Goal: Task Accomplishment & Management: Manage account settings

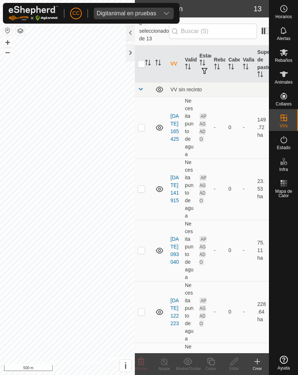
click at [128, 51] on div at bounding box center [130, 52] width 9 height 17
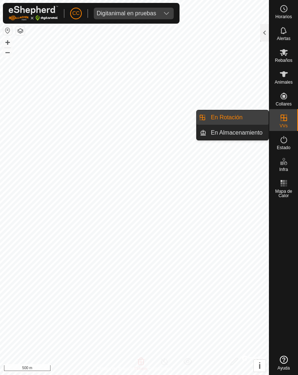
click at [209, 120] on link "En Rotación" at bounding box center [238, 117] width 62 height 15
click at [219, 117] on span "En Rotación" at bounding box center [227, 117] width 32 height 9
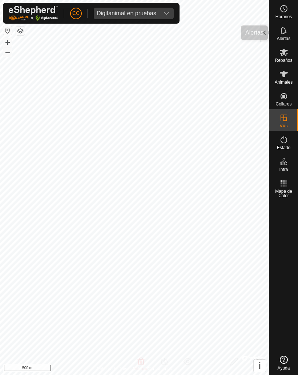
click at [271, 27] on div "Alertas" at bounding box center [284, 33] width 29 height 22
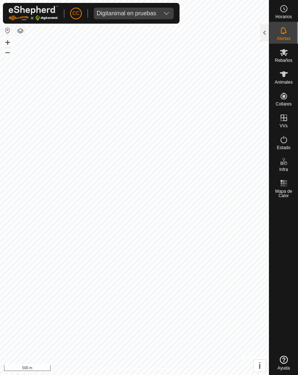
click at [265, 32] on div at bounding box center [265, 32] width 9 height 17
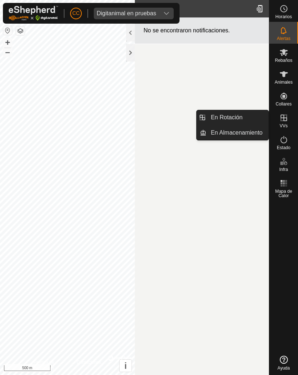
click at [219, 115] on span "En Rotación" at bounding box center [227, 117] width 32 height 9
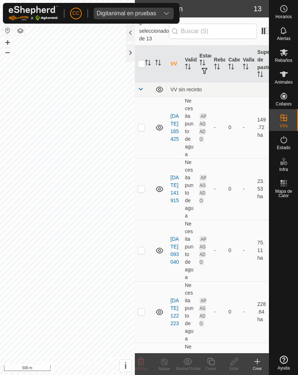
click at [255, 362] on icon at bounding box center [257, 362] width 5 height 0
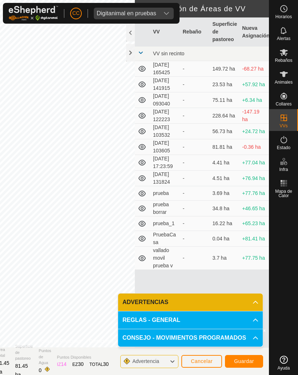
click at [236, 356] on button "Guardar" at bounding box center [244, 361] width 38 height 13
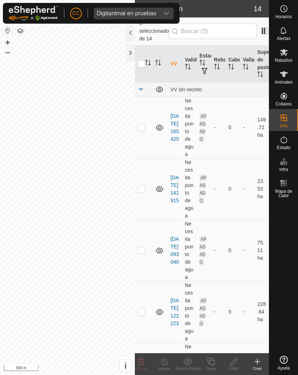
click at [116, 14] on div "Digitanimal en pruebas" at bounding box center [127, 14] width 60 height 6
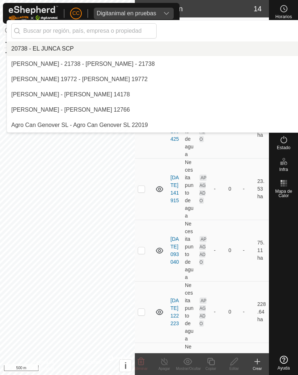
scroll to position [1421, 0]
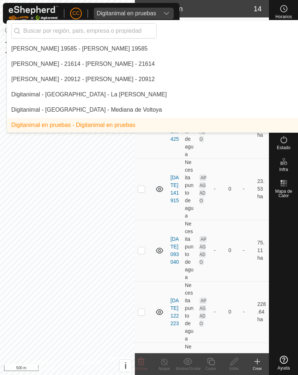
click at [38, 33] on input "text" at bounding box center [84, 30] width 146 height 15
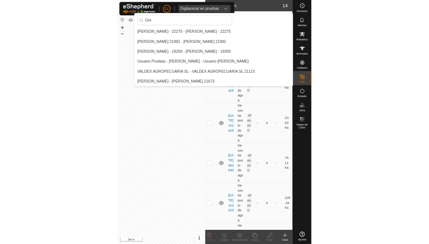
scroll to position [0, 0]
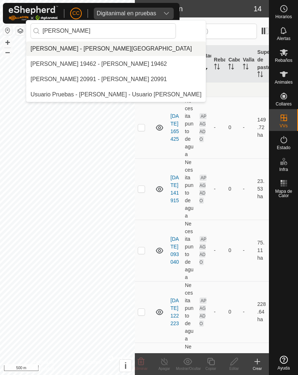
type input "[PERSON_NAME]"
click at [48, 49] on div "[PERSON_NAME] - [PERSON_NAME][GEOGRAPHIC_DATA]" at bounding box center [112, 48] width 162 height 9
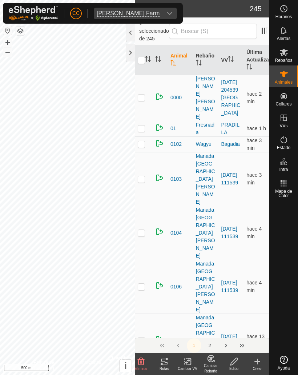
click at [161, 363] on icon at bounding box center [164, 361] width 9 height 9
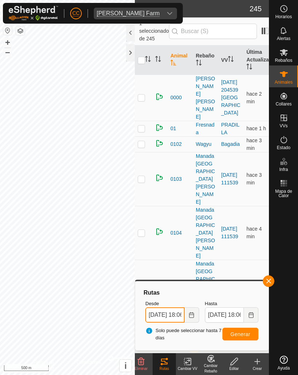
click at [165, 311] on input "[DATE] 18:06" at bounding box center [165, 314] width 39 height 15
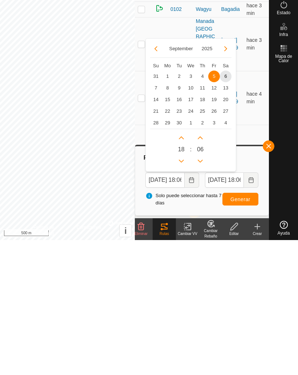
click at [192, 307] on button "Choose Date" at bounding box center [192, 314] width 15 height 15
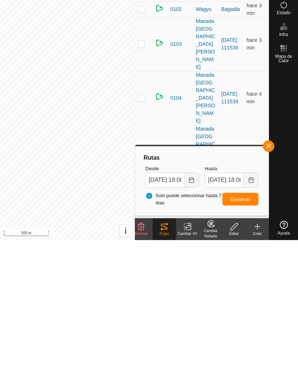
click at [188, 307] on button "Choose Date" at bounding box center [192, 314] width 15 height 15
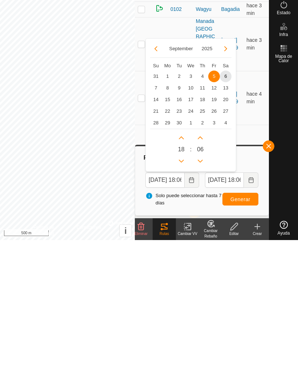
click at [155, 206] on span "31" at bounding box center [156, 212] width 12 height 12
type input "[DATE] 18:06"
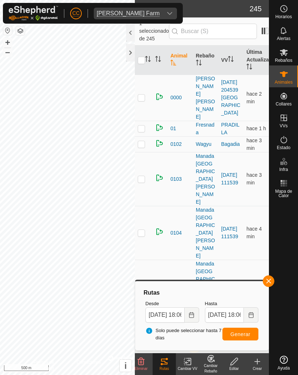
click at [237, 333] on span "Generar" at bounding box center [241, 334] width 20 height 6
checkbox input "false"
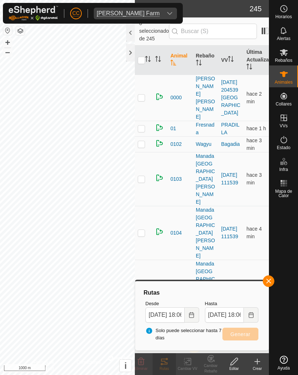
click at [141, 141] on p-checkbox at bounding box center [141, 144] width 7 height 6
checkbox input "true"
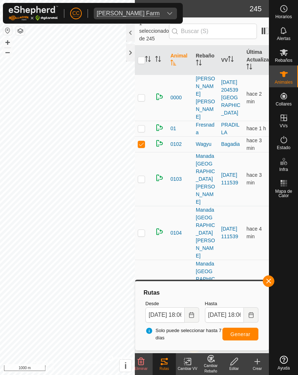
click at [140, 126] on p-checkbox at bounding box center [141, 129] width 7 height 6
checkbox input "true"
click at [141, 176] on p-checkbox at bounding box center [141, 179] width 7 height 6
checkbox input "true"
click at [235, 331] on span "Generar" at bounding box center [241, 334] width 20 height 6
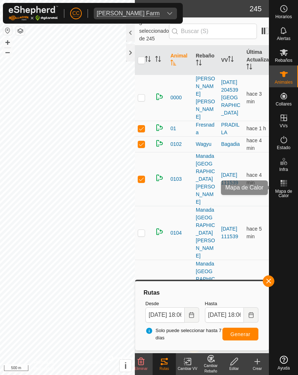
click at [282, 187] on icon at bounding box center [284, 183] width 9 height 9
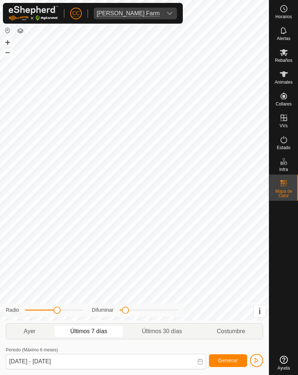
click at [155, 334] on span "Últimos 30 días" at bounding box center [162, 331] width 40 height 9
type input "[DATE] - [DATE]"
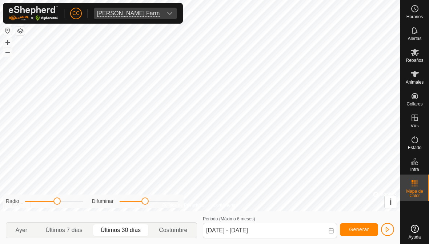
click at [128, 13] on div "[PERSON_NAME] Farm" at bounding box center [128, 14] width 63 height 6
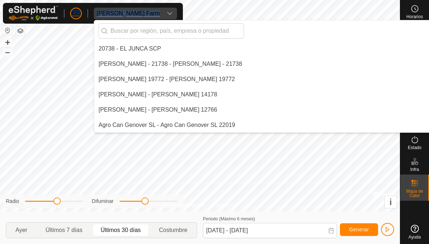
scroll to position [2048, 0]
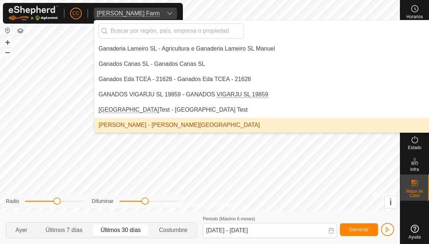
click at [122, 20] on div at bounding box center [292, 30] width 397 height 21
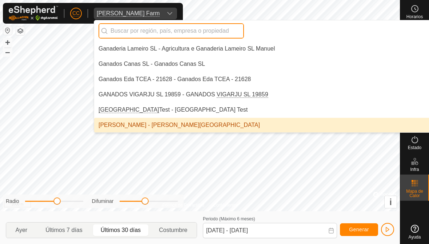
click at [128, 31] on input "text" at bounding box center [172, 30] width 146 height 15
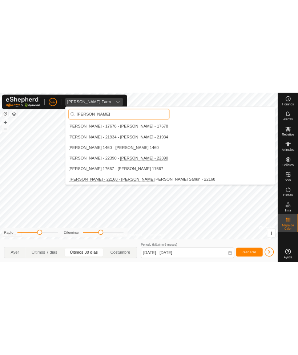
scroll to position [0, 0]
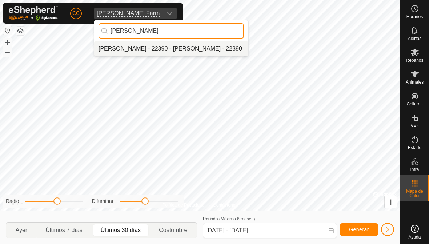
type input "[PERSON_NAME]"
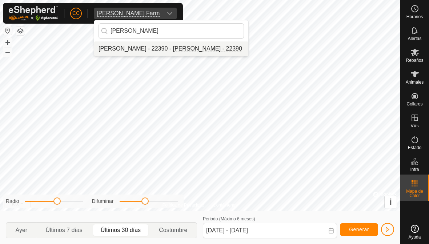
click at [112, 44] on div "[PERSON_NAME] - 22390 - [PERSON_NAME] - 22390" at bounding box center [171, 48] width 144 height 9
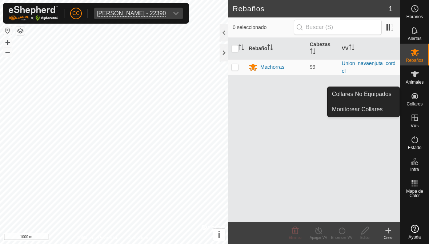
click at [298, 99] on link "Collares No Equipados" at bounding box center [364, 94] width 72 height 15
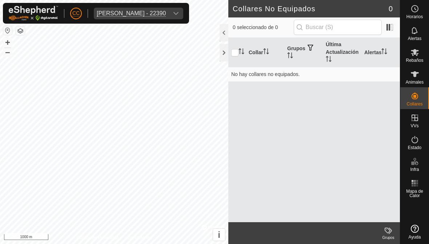
click at [298, 75] on icon at bounding box center [415, 74] width 9 height 9
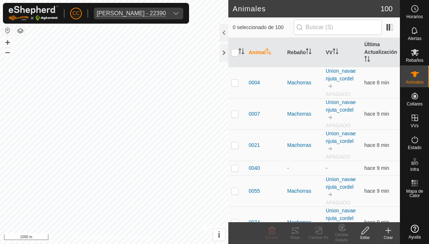
click at [298, 227] on icon at bounding box center [388, 230] width 9 height 9
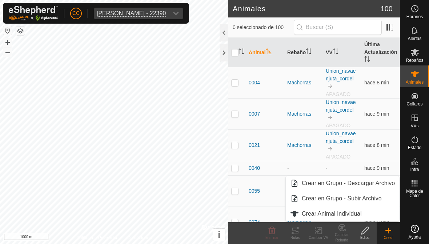
click at [298, 214] on span "Crear Animal Individual" at bounding box center [332, 214] width 60 height 9
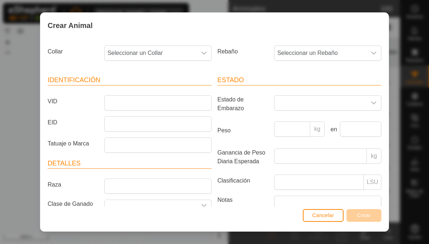
click at [194, 49] on span "Seleccionar un Collar" at bounding box center [151, 53] width 92 height 15
click at [251, 24] on div "Crear Animal" at bounding box center [214, 25] width 349 height 25
click at [162, 96] on input "VID" at bounding box center [157, 102] width 107 height 15
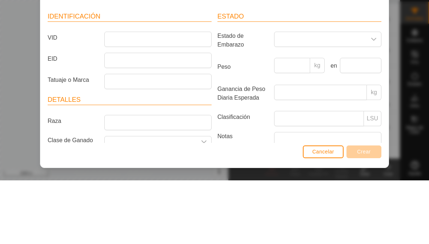
click at [298, 67] on div "Estado Estado de Embarazo Peso kg en Ganancia de Peso Diaria Esperada kg Clasif…" at bounding box center [300, 163] width 170 height 192
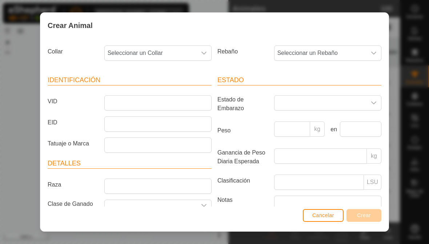
click at [298, 220] on button "Cancelar" at bounding box center [323, 215] width 41 height 13
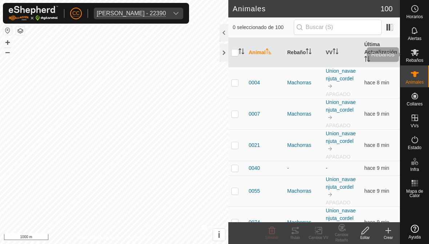
click at [298, 53] on icon at bounding box center [415, 52] width 8 height 7
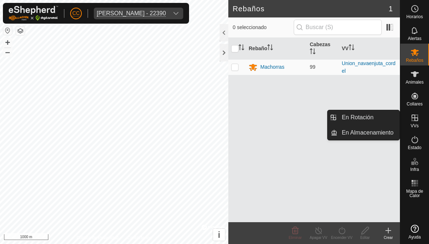
click at [298, 118] on span "En Rotación" at bounding box center [358, 117] width 32 height 9
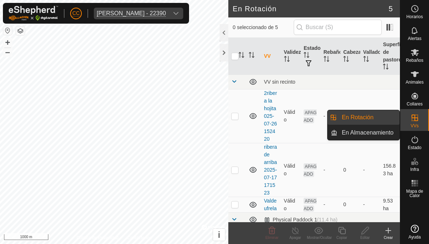
click at [298, 114] on span "En Rotación" at bounding box center [358, 117] width 32 height 9
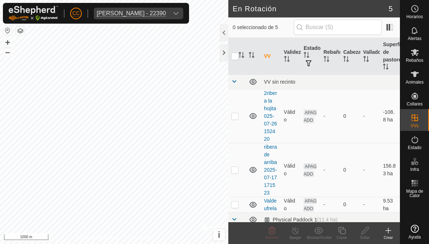
click at [298, 224] on div "Crear" at bounding box center [388, 233] width 23 height 22
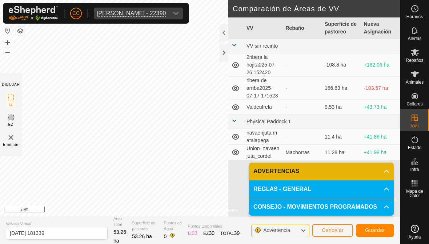
click at [23, 27] on button "button" at bounding box center [20, 31] width 9 height 9
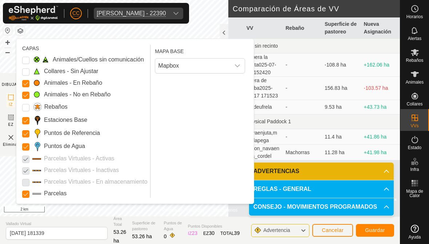
click at [185, 63] on span "Mapbox" at bounding box center [192, 66] width 75 height 15
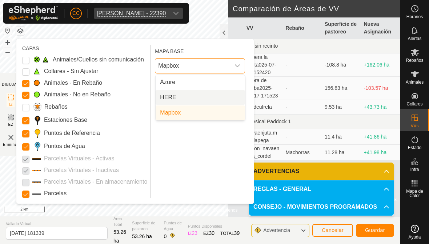
click at [194, 97] on li "HERE" at bounding box center [201, 97] width 90 height 15
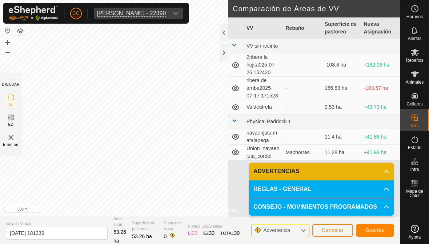
click at [298, 230] on span "Cancelar" at bounding box center [333, 230] width 22 height 6
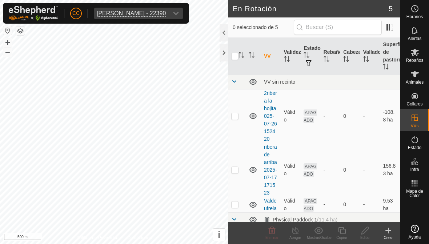
click at [298, 231] on icon at bounding box center [388, 231] width 5 height 0
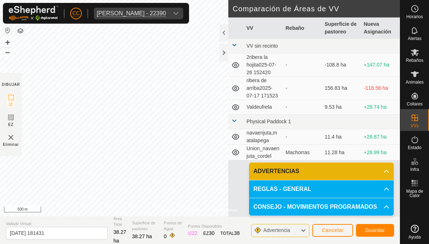
click at [298, 224] on button "Cancelar" at bounding box center [333, 230] width 41 height 13
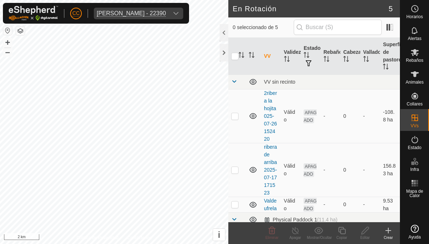
click at [298, 51] on icon at bounding box center [415, 52] width 8 height 7
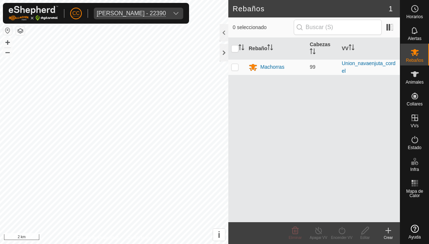
click at [234, 63] on td at bounding box center [236, 67] width 17 height 16
checkbox input "true"
click at [298, 228] on turn-on-svg-icon at bounding box center [341, 230] width 23 height 9
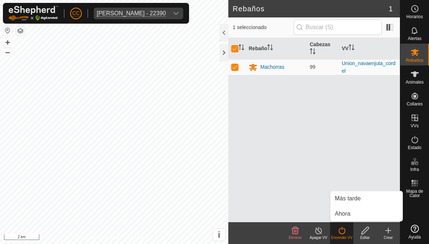
click at [298, 212] on span "Ahora" at bounding box center [343, 214] width 16 height 9
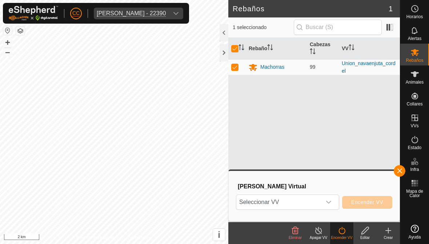
click at [298, 206] on span "Seleccionar VV" at bounding box center [278, 202] width 85 height 15
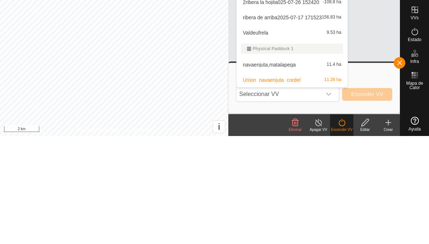
click at [298, 168] on span "button" at bounding box center [400, 171] width 6 height 6
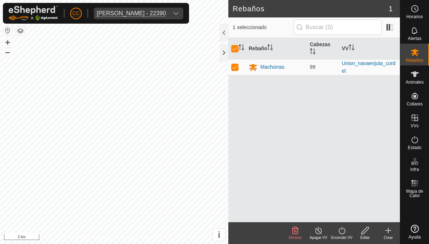
click at [239, 51] on p-sorticon "Activar para ordenar" at bounding box center [242, 48] width 6 height 6
click at [244, 45] on icon "Activar para ordenar" at bounding box center [242, 47] width 6 height 6
click at [225, 56] on div at bounding box center [224, 52] width 9 height 17
